Goal: Information Seeking & Learning: Learn about a topic

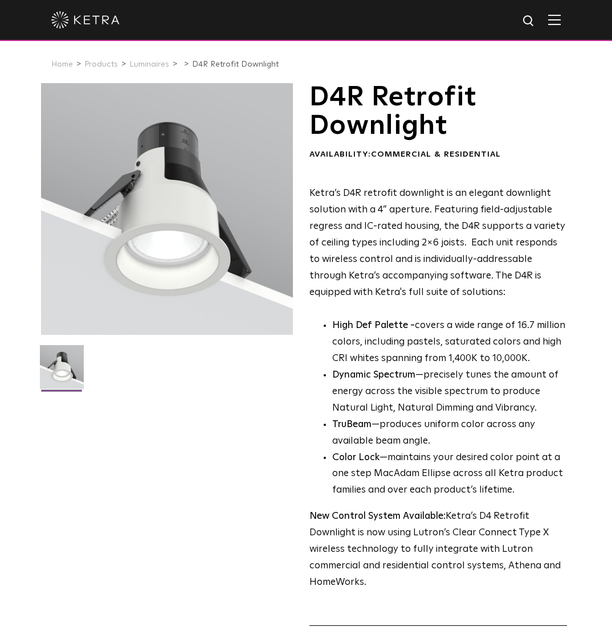
click at [341, 96] on h1 "D4R Retrofit Downlight" at bounding box center [438, 112] width 258 height 58
click at [458, 124] on h1 "D4R Retrofit Downlight" at bounding box center [438, 112] width 258 height 58
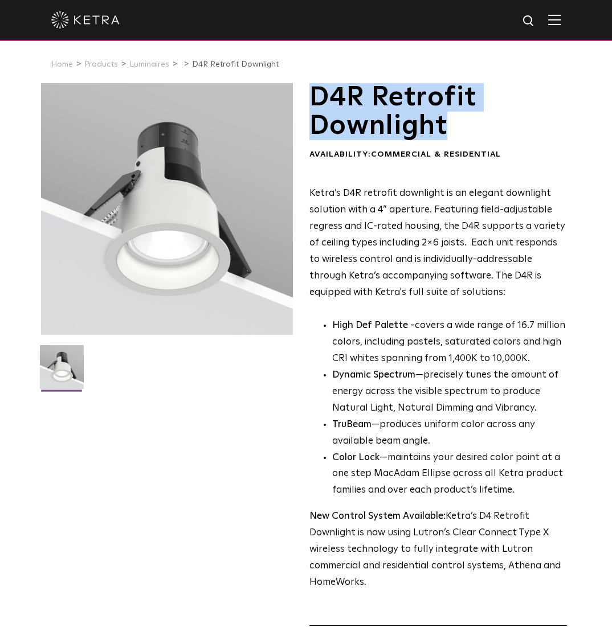
drag, startPoint x: 449, startPoint y: 129, endPoint x: 304, endPoint y: 89, distance: 150.3
click at [304, 89] on div "D4R Retrofit Downlight Availability: Commercial & Residential Ketra’s D4R retro…" at bounding box center [306, 384] width 530 height 603
copy h1 "D4R Retrofit Downlight"
